Goal: Task Accomplishment & Management: Use online tool/utility

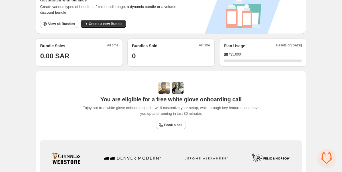
scroll to position [155, 0]
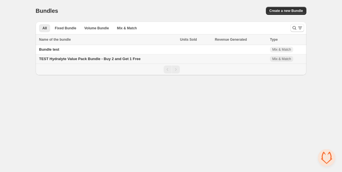
click at [54, 59] on span "TEST Hydralyte Value Pack Bundle - Buy 2 and Get 1 Free" at bounding box center [90, 59] width 102 height 4
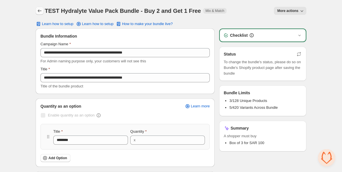
click at [41, 11] on icon "Back" at bounding box center [40, 11] width 6 height 6
